Goal: Navigation & Orientation: Find specific page/section

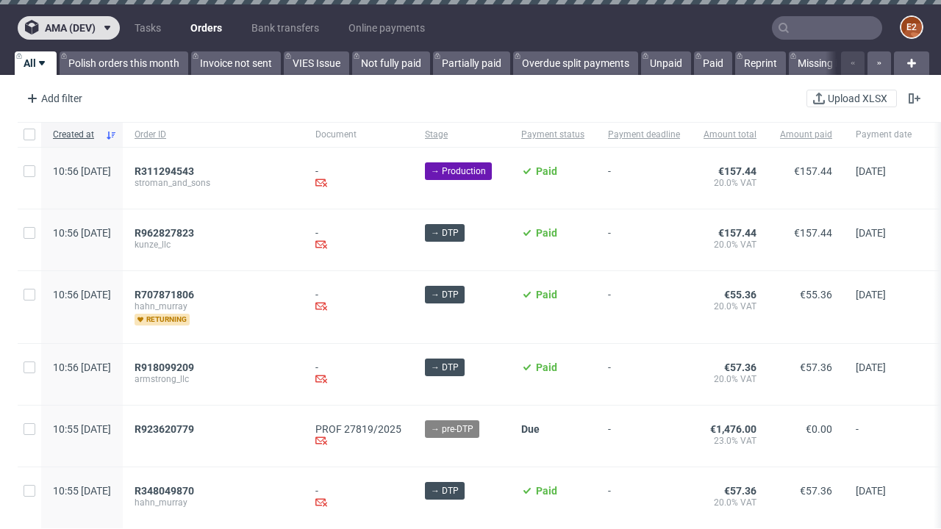
click at [68, 28] on span "ama (dev)" at bounding box center [70, 28] width 51 height 10
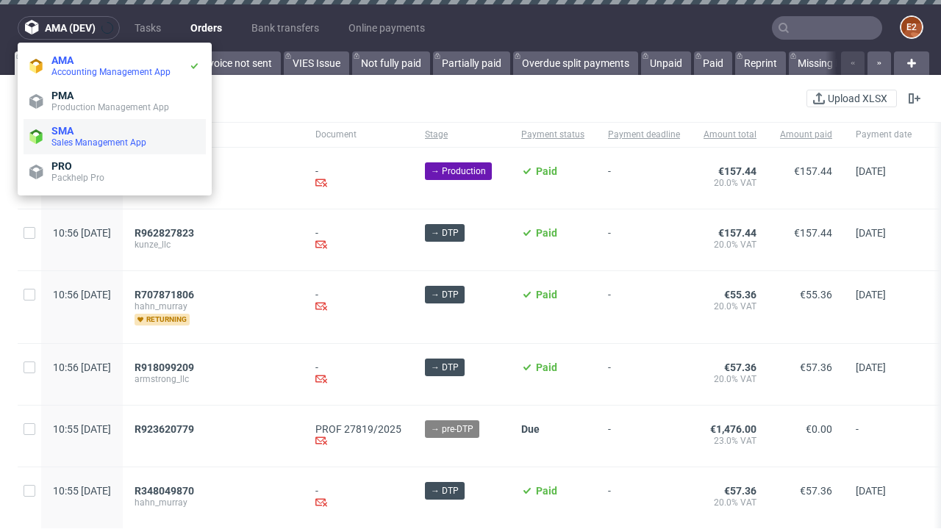
click at [115, 137] on span "Sales Management App" at bounding box center [125, 143] width 148 height 12
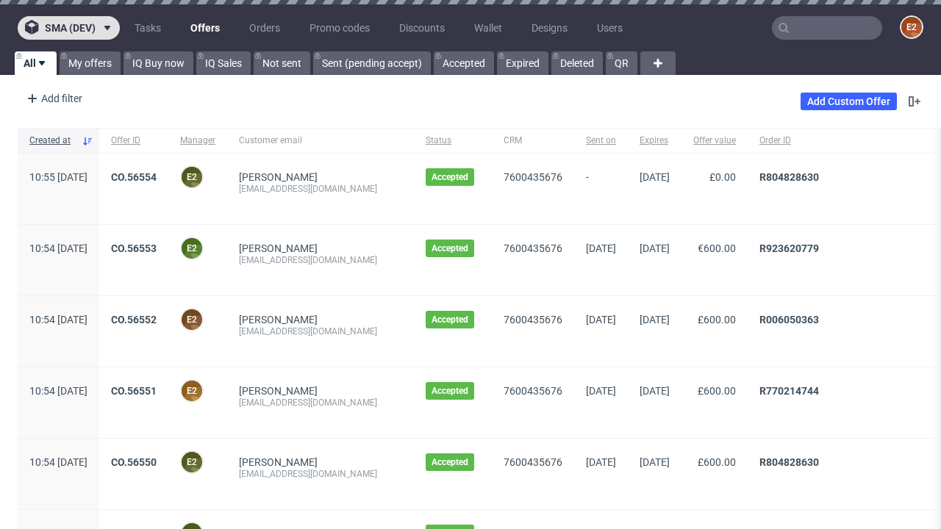
click at [68, 28] on span "sma (dev)" at bounding box center [70, 28] width 51 height 10
